Goal: Information Seeking & Learning: Learn about a topic

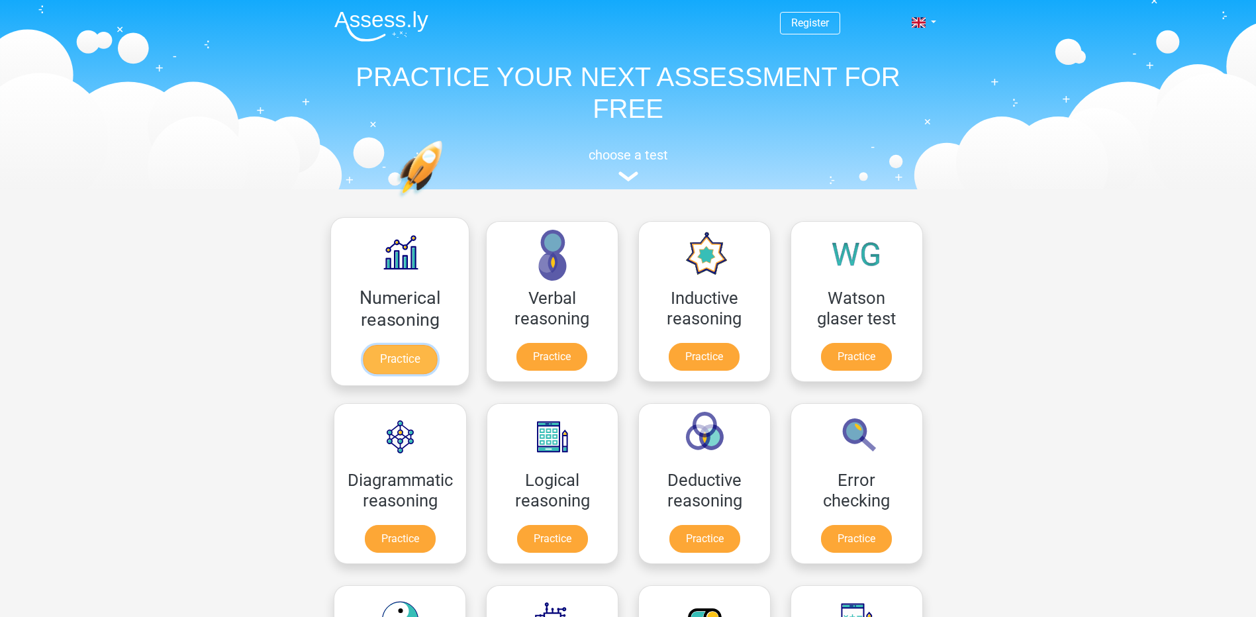
click at [396, 352] on link "Practice" at bounding box center [399, 359] width 74 height 29
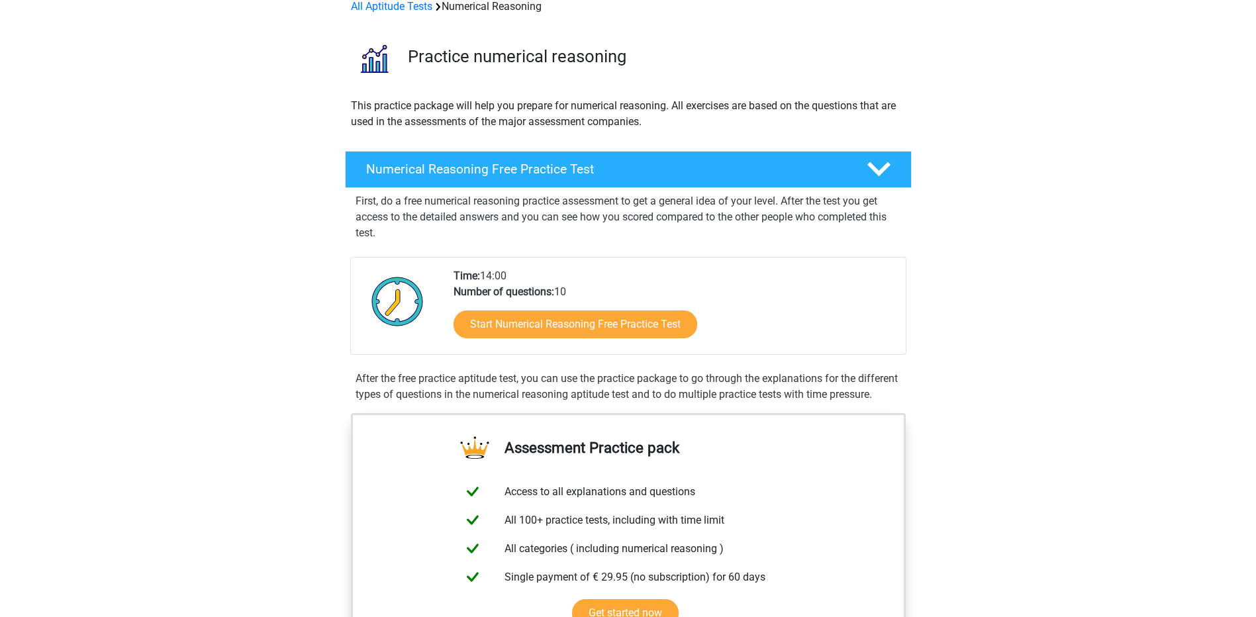
scroll to position [66, 0]
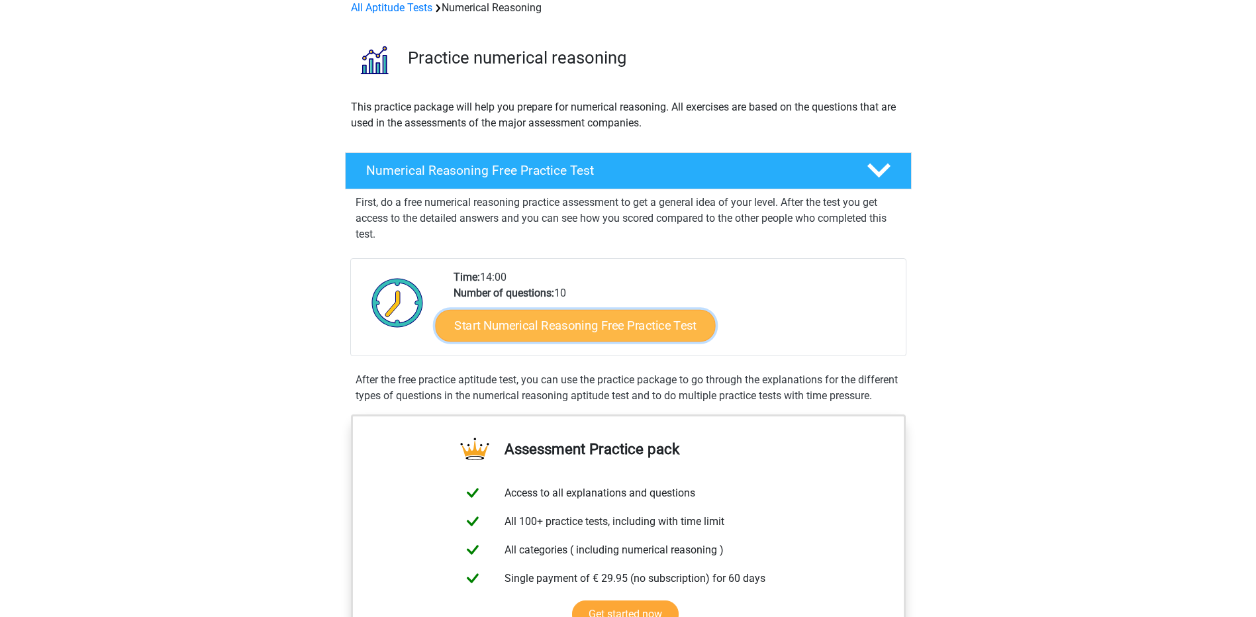
click at [626, 330] on link "Start Numerical Reasoning Free Practice Test" at bounding box center [575, 325] width 280 height 32
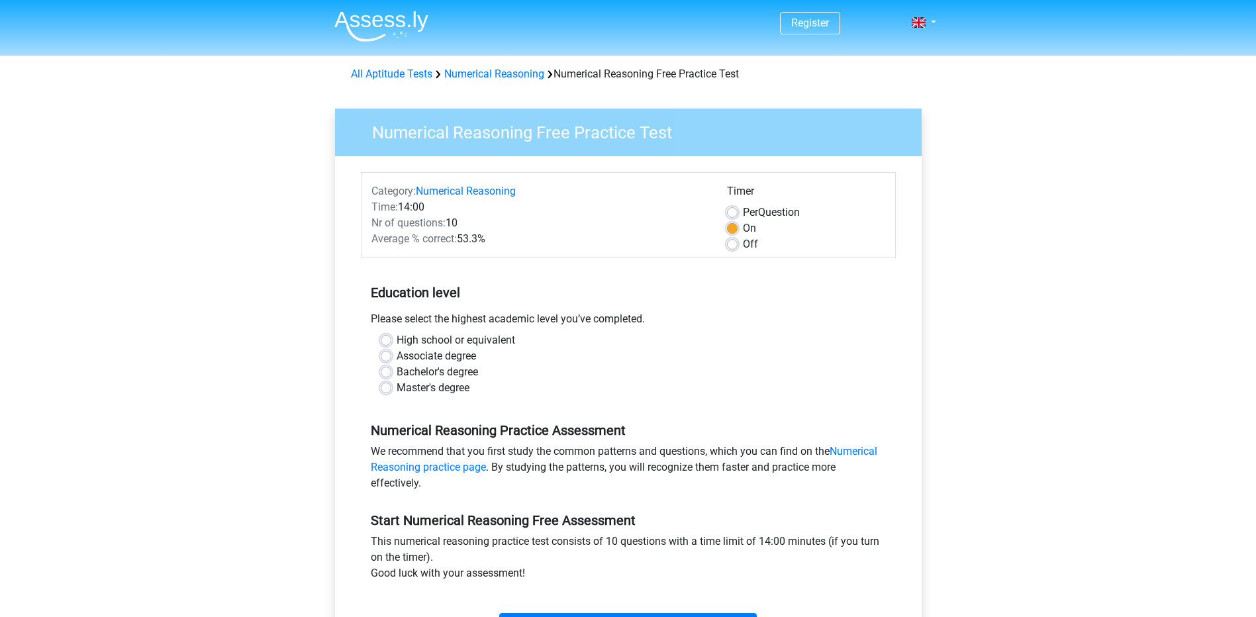
click at [397, 339] on label "High school or equivalent" at bounding box center [456, 340] width 119 height 16
click at [384, 339] on input "High school or equivalent" at bounding box center [386, 338] width 11 height 13
radio input "true"
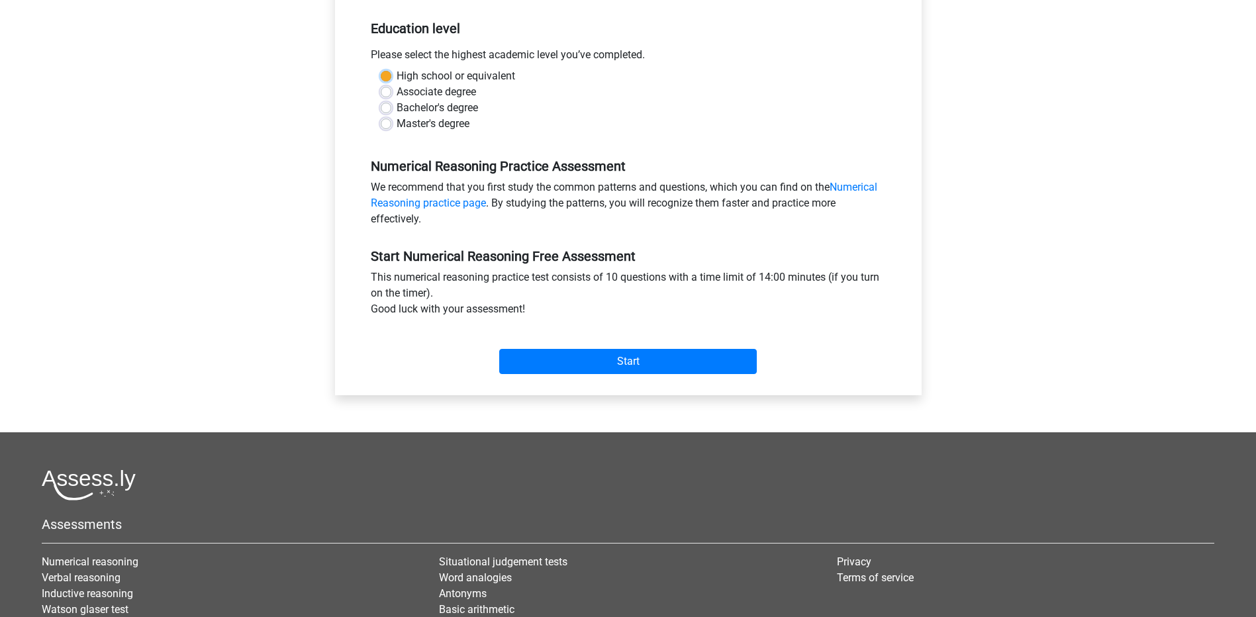
scroll to position [265, 0]
click at [547, 361] on input "Start" at bounding box center [628, 360] width 258 height 25
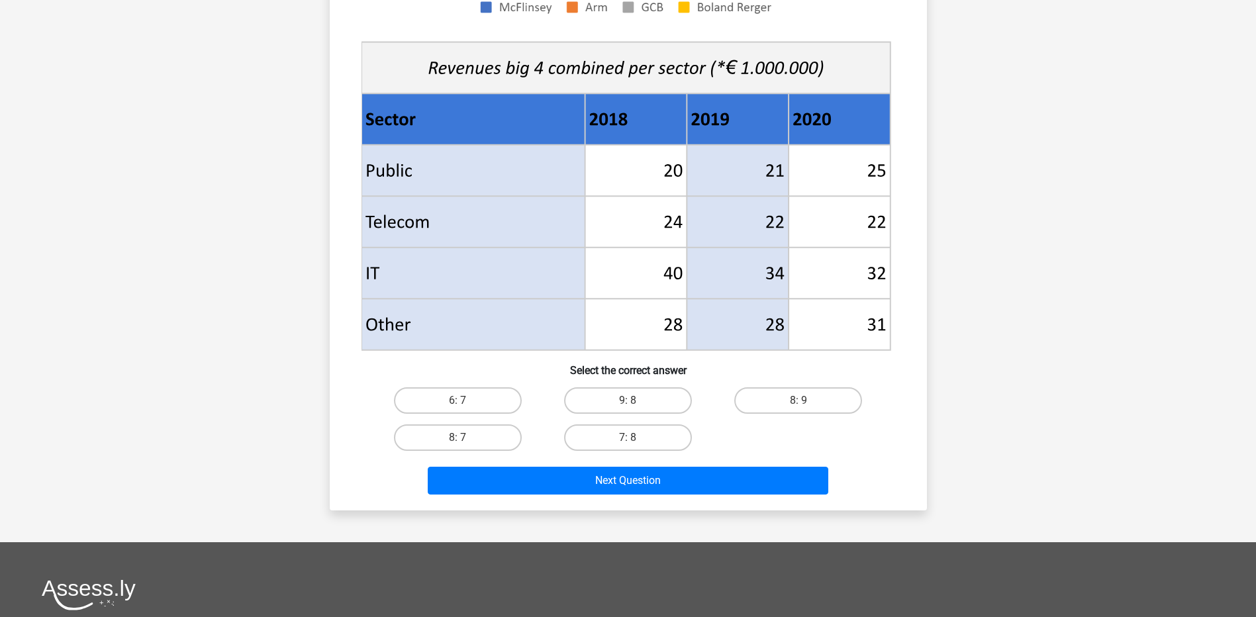
scroll to position [464, 0]
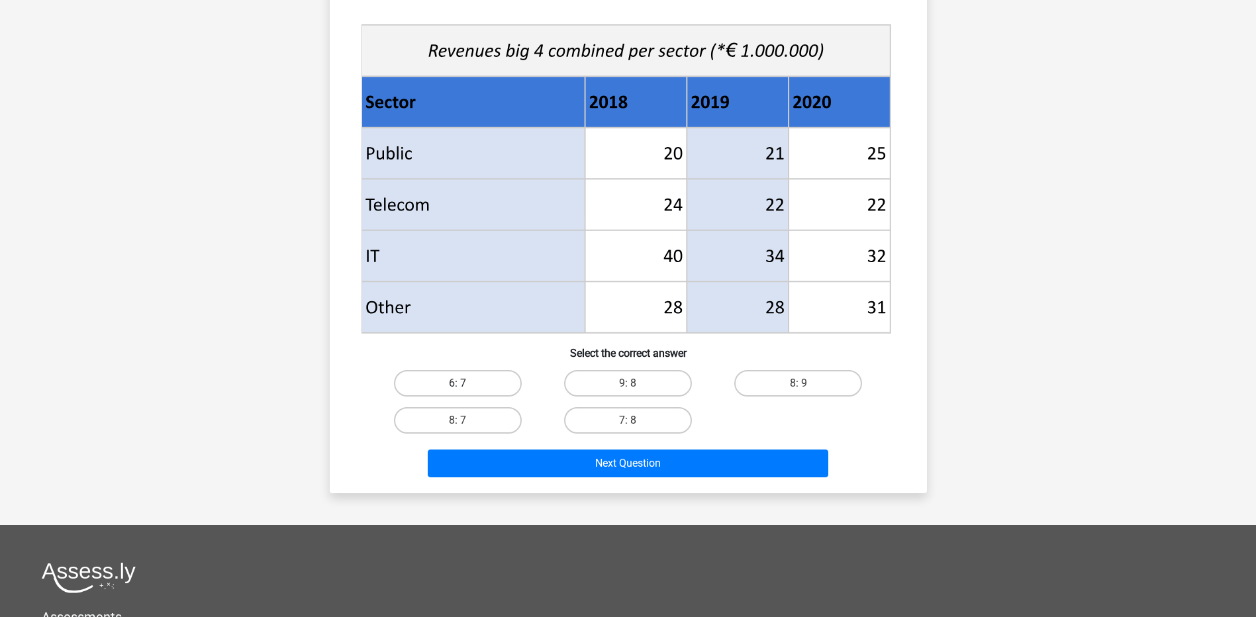
click at [489, 392] on label "6: 7" at bounding box center [458, 383] width 128 height 26
click at [466, 392] on input "6: 7" at bounding box center [462, 387] width 9 height 9
radio input "true"
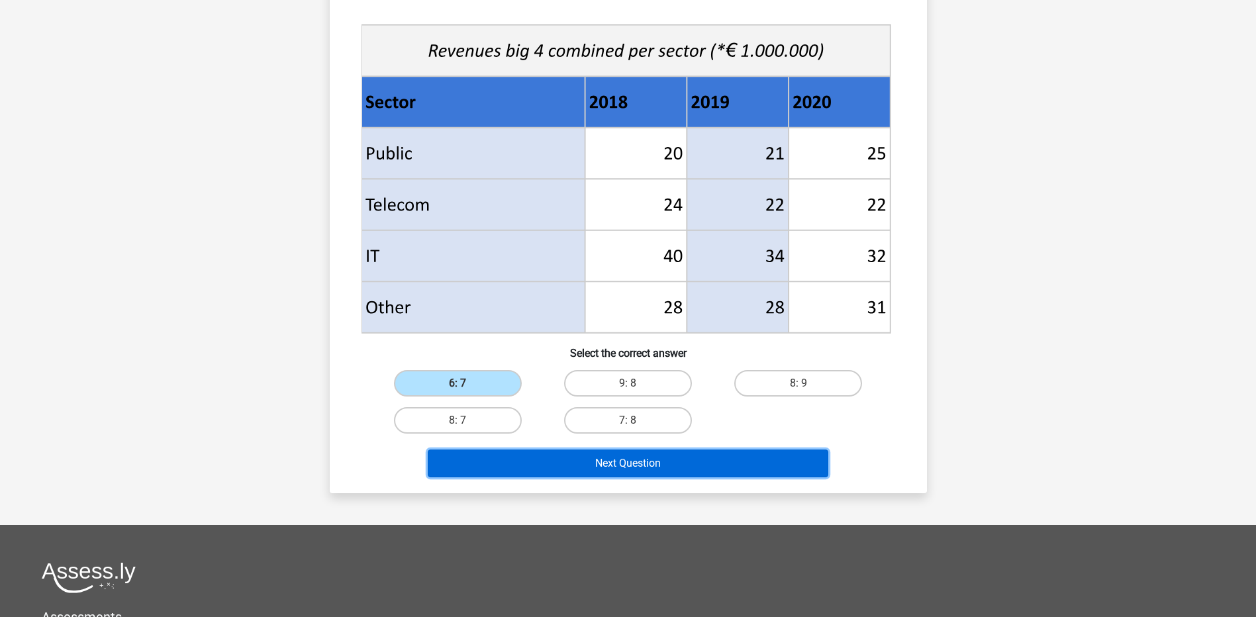
click at [712, 467] on button "Next Question" at bounding box center [628, 464] width 401 height 28
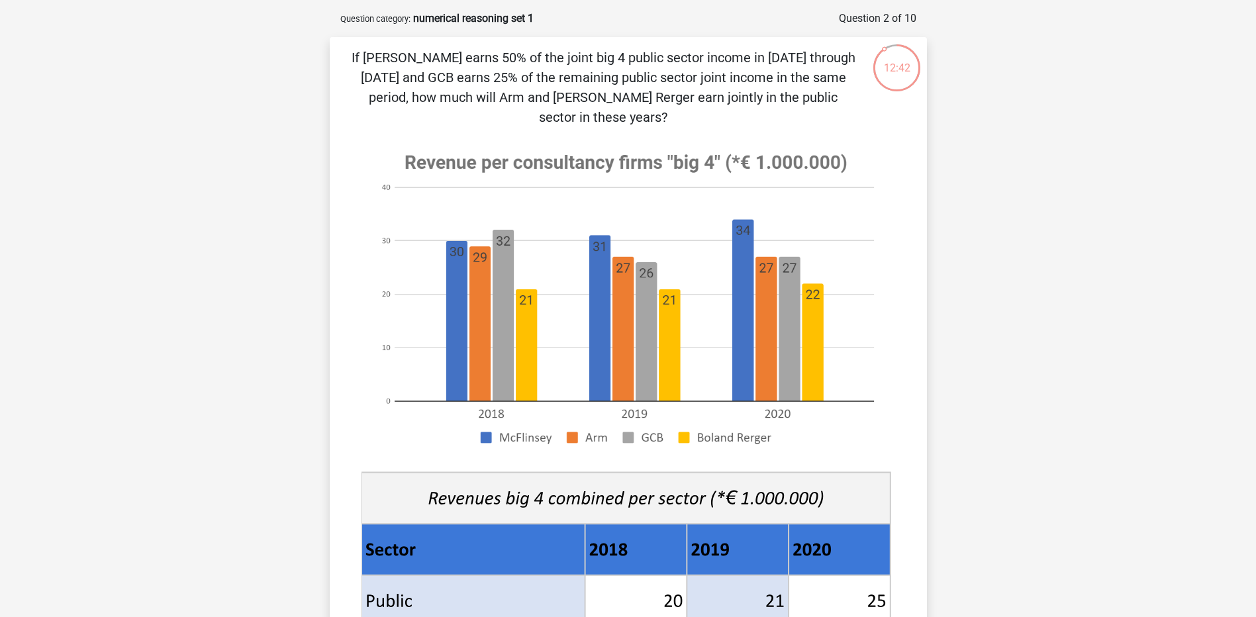
scroll to position [0, 0]
